Goal: Task Accomplishment & Management: Manage account settings

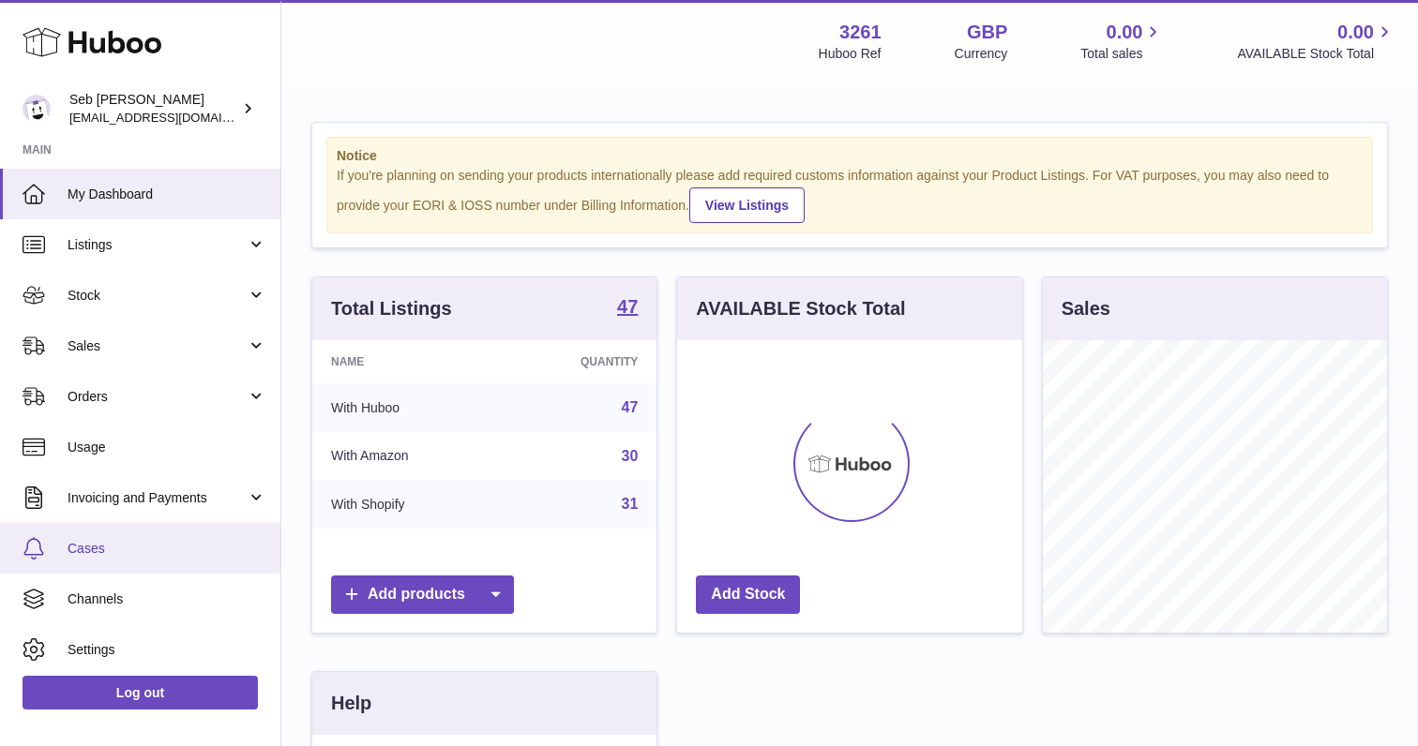
scroll to position [293, 344]
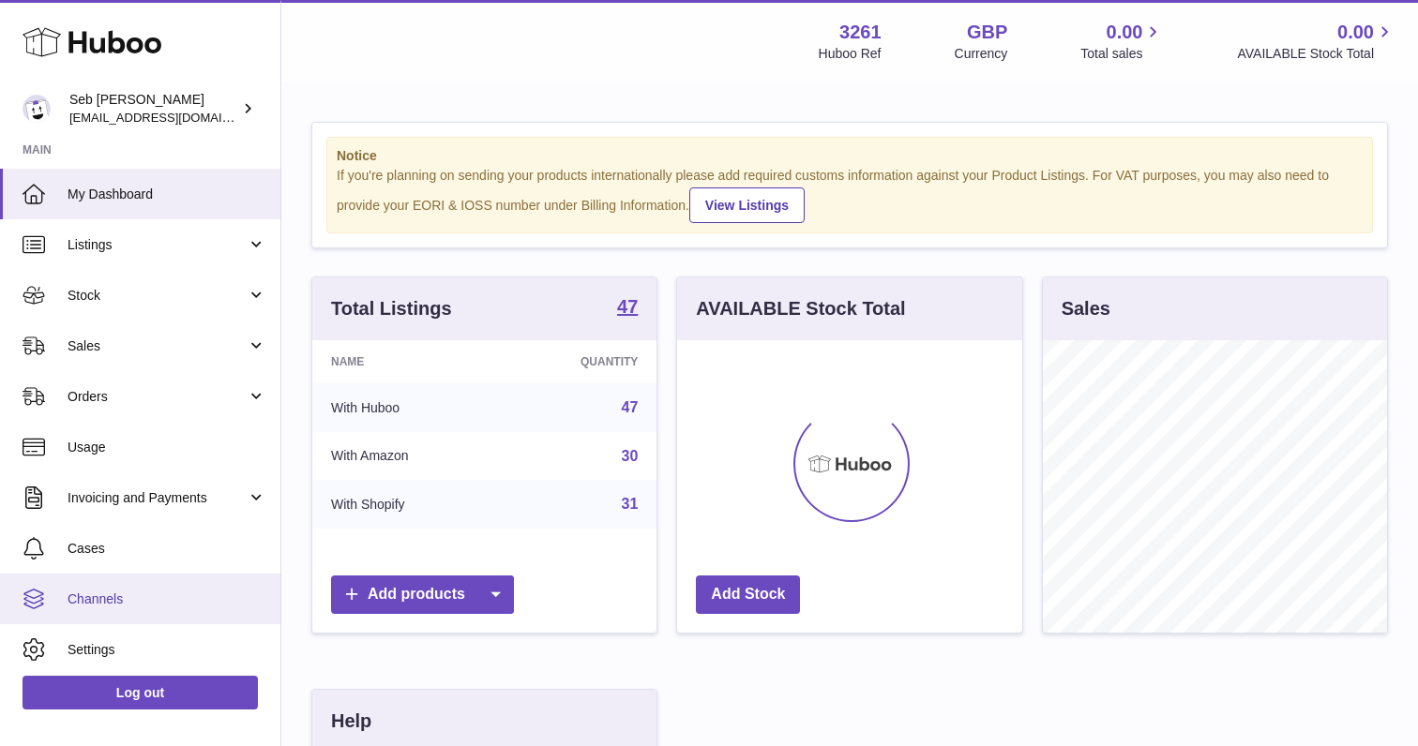
click at [115, 588] on link "Channels" at bounding box center [140, 599] width 280 height 51
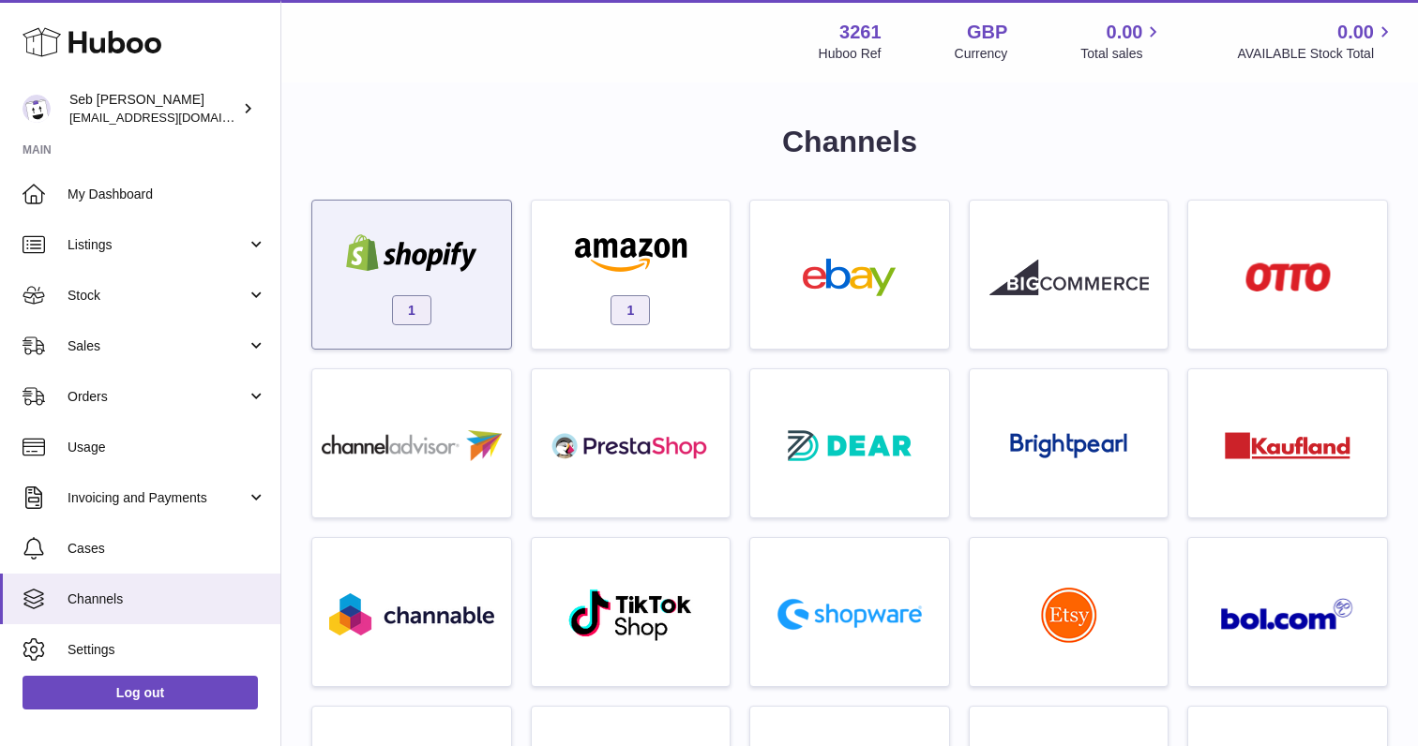
click at [481, 265] on img at bounding box center [411, 253] width 159 height 38
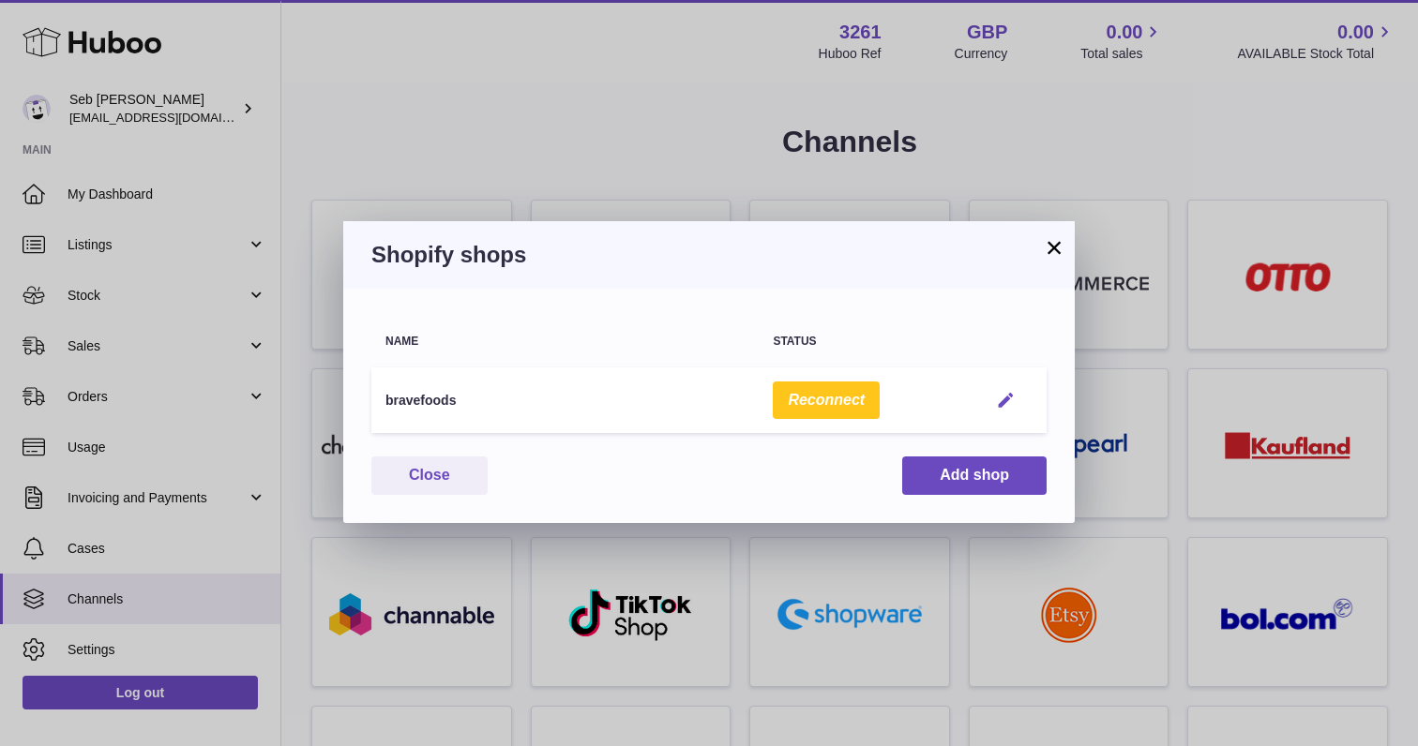
click at [1013, 406] on em "button" at bounding box center [1006, 401] width 20 height 20
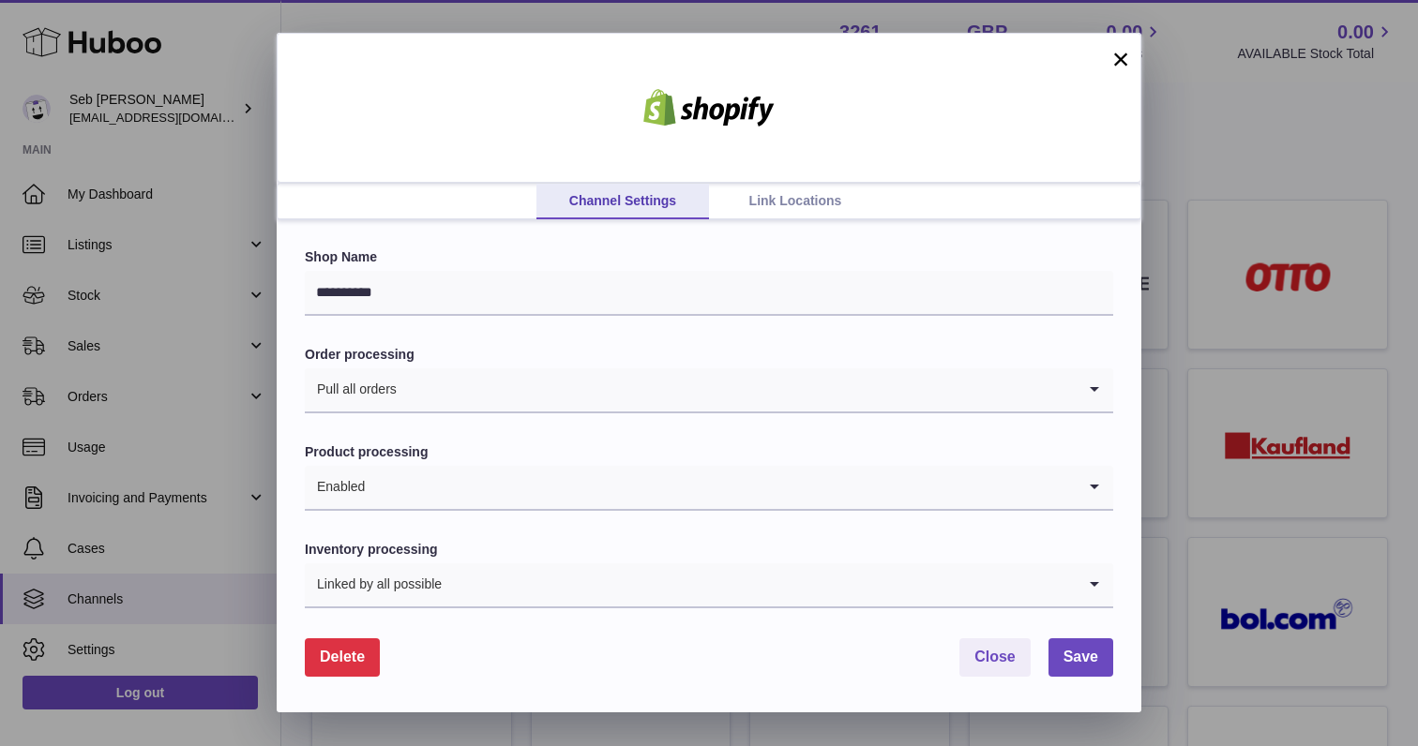
click at [792, 201] on link "Link Locations" at bounding box center [795, 202] width 173 height 36
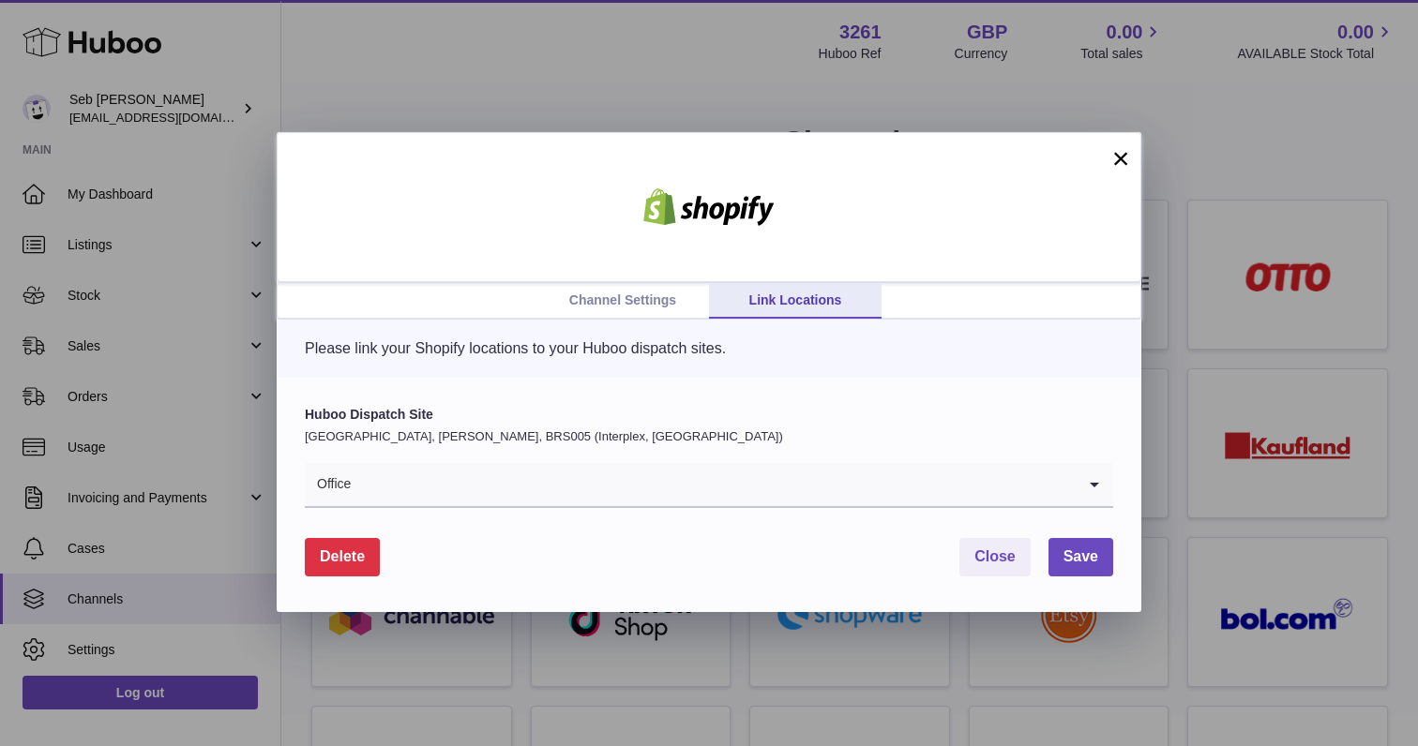
click at [1131, 152] on button "×" at bounding box center [1120, 158] width 23 height 23
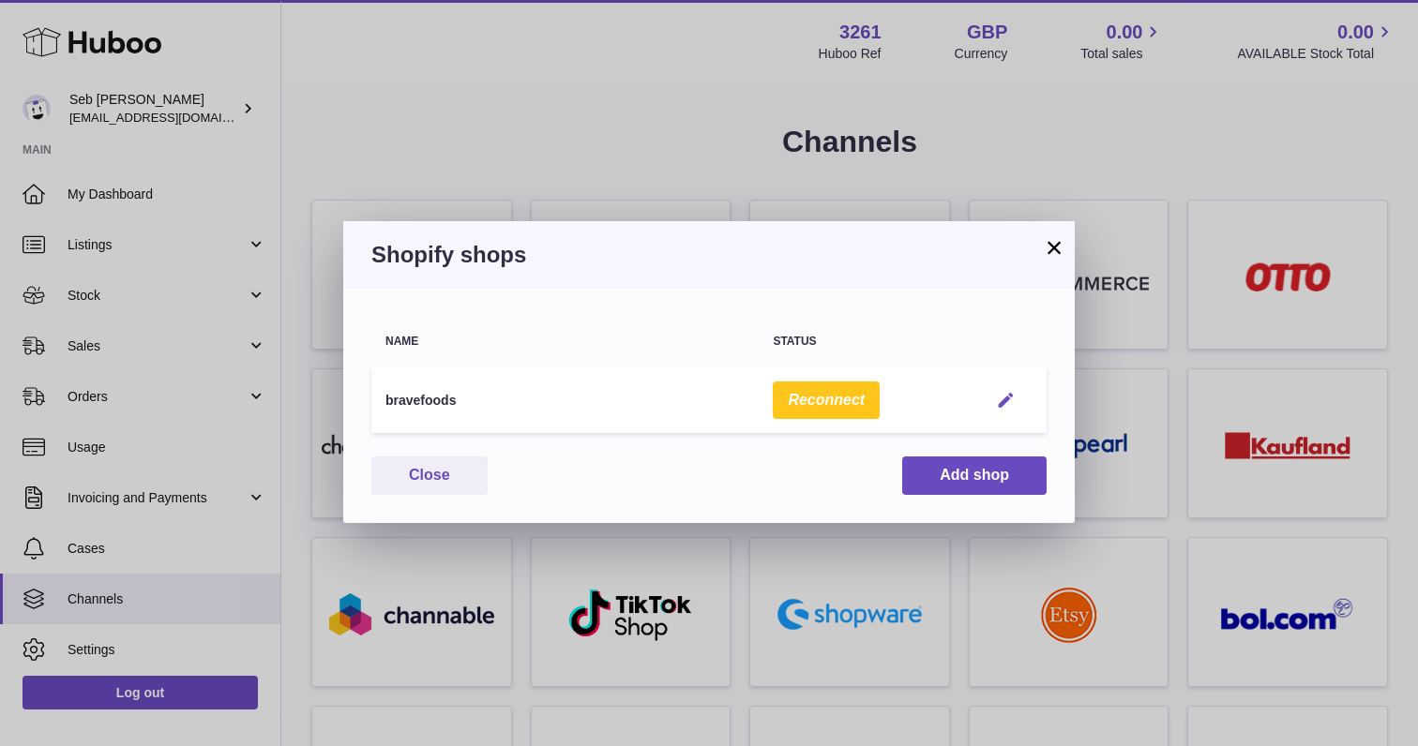
click at [998, 394] on em "button" at bounding box center [1006, 401] width 20 height 20
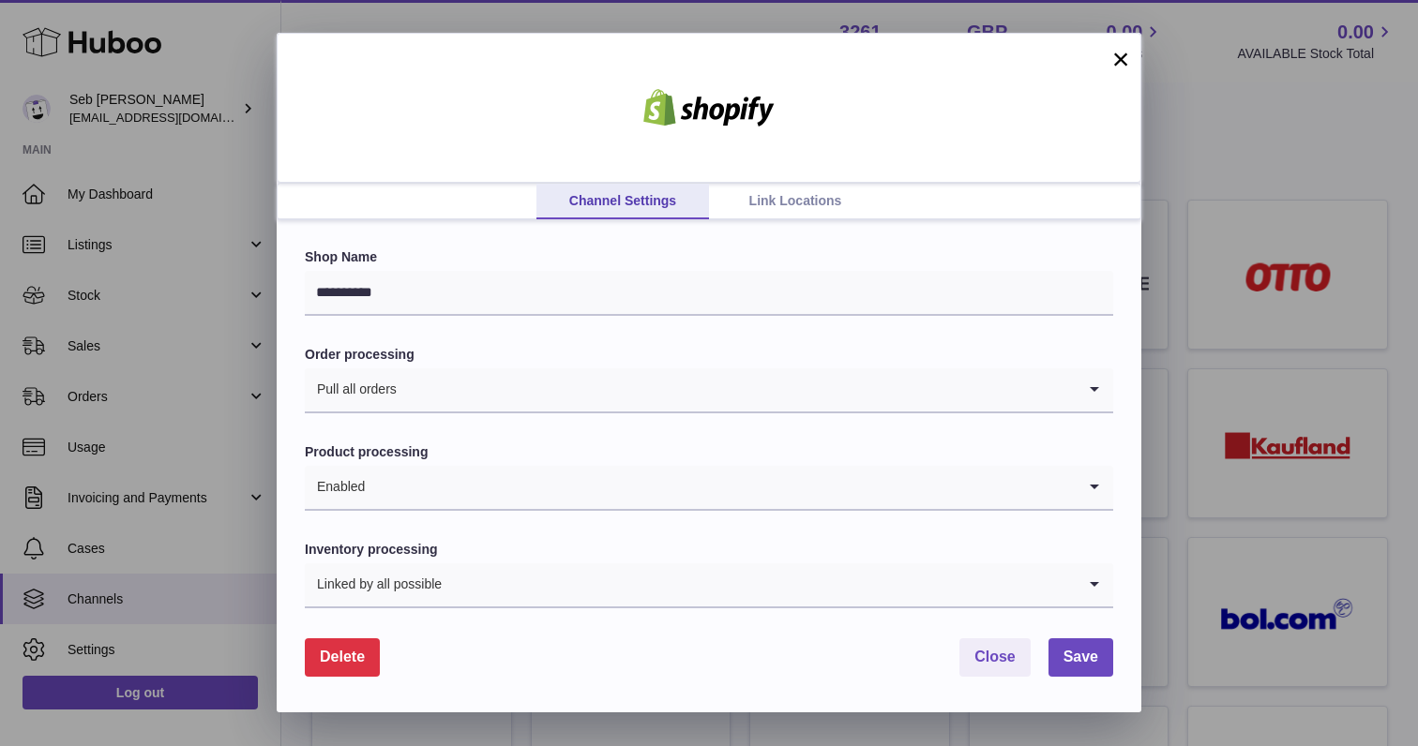
click at [815, 195] on link "Link Locations" at bounding box center [795, 202] width 173 height 36
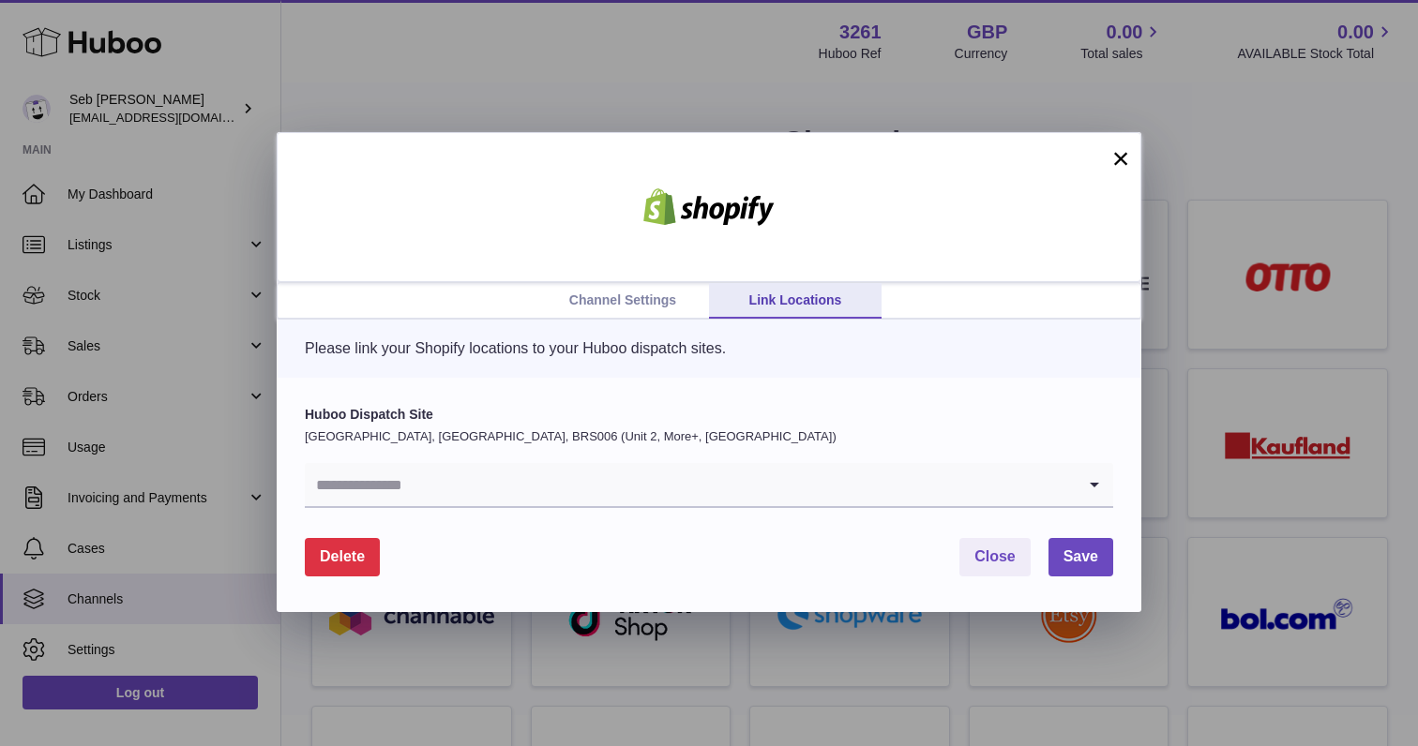
click at [1009, 477] on input "Search for option" at bounding box center [690, 484] width 771 height 43
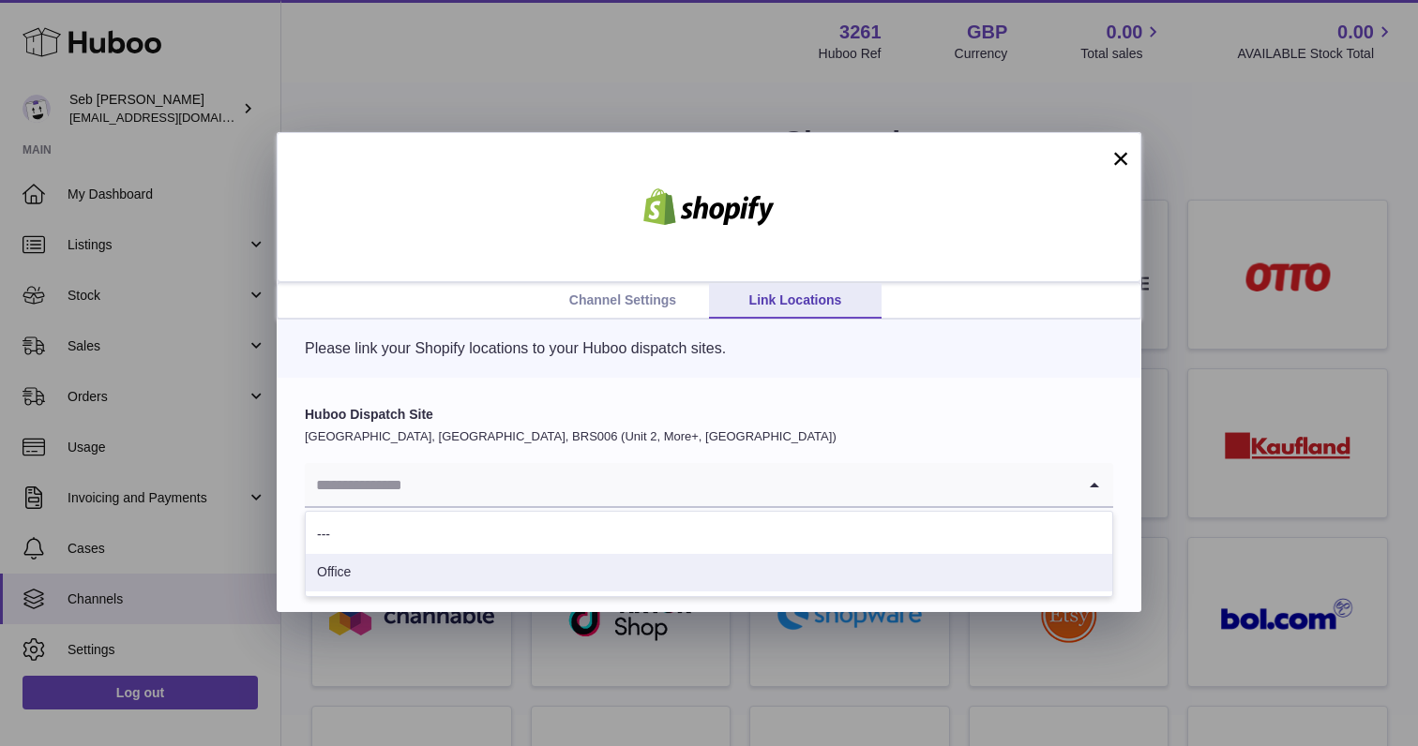
click at [567, 571] on li "Office" at bounding box center [709, 573] width 806 height 38
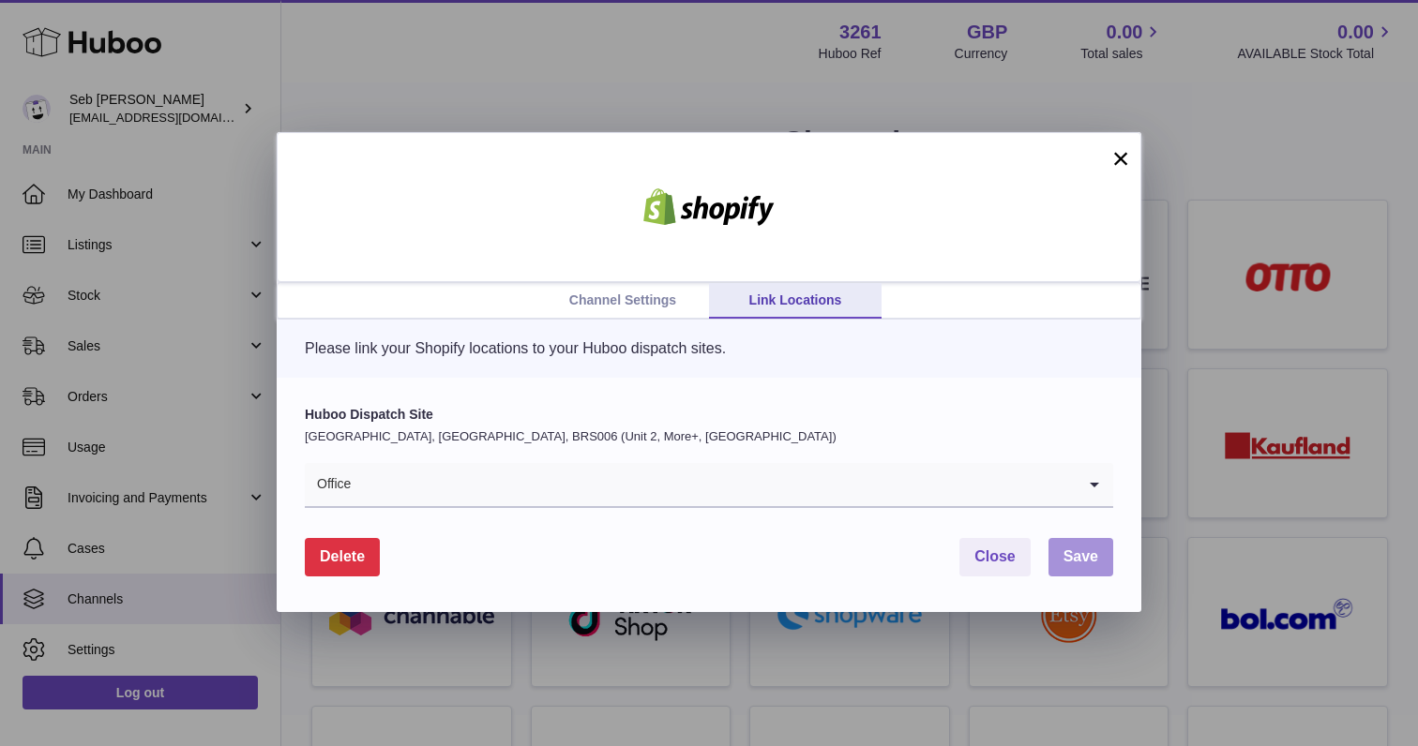
click at [1067, 553] on span "Save" at bounding box center [1080, 557] width 35 height 16
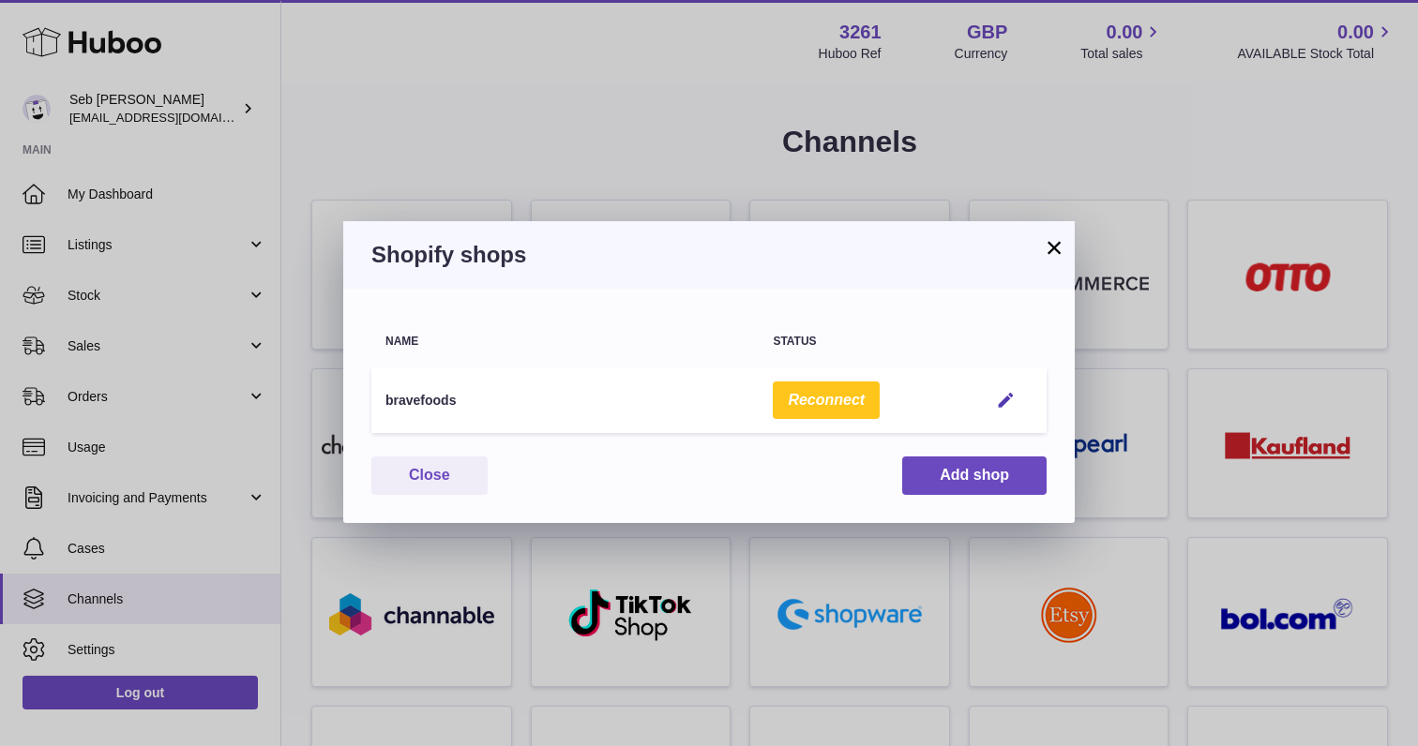
click at [1060, 244] on button "×" at bounding box center [1054, 247] width 23 height 23
